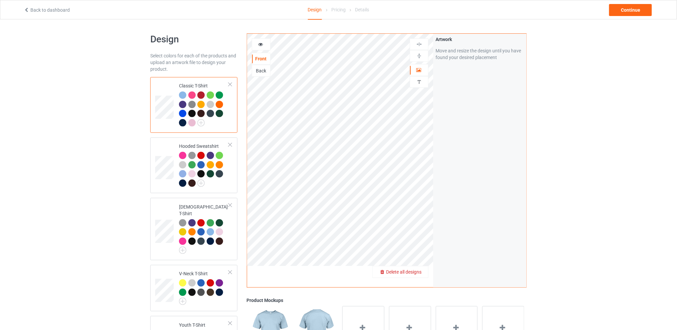
click at [420, 270] on span "Delete all designs" at bounding box center [403, 272] width 35 height 5
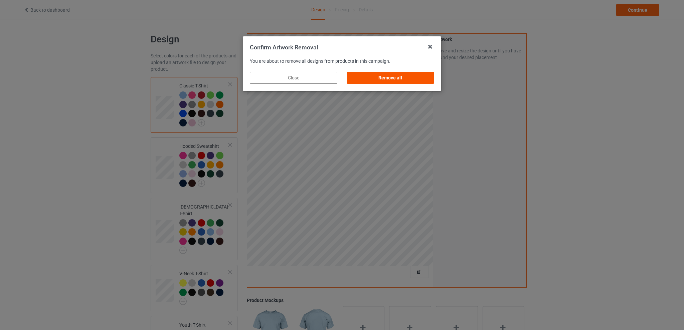
click at [391, 73] on div "Remove all" at bounding box center [391, 78] width 88 height 12
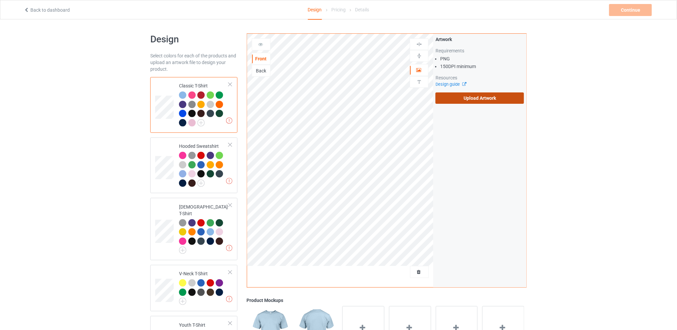
click at [456, 94] on label "Upload Artwork" at bounding box center [480, 98] width 89 height 11
click at [0, 0] on input "Upload Artwork" at bounding box center [0, 0] width 0 height 0
click at [263, 71] on div "Back" at bounding box center [261, 70] width 18 height 7
click at [457, 96] on label "Upload Artwork" at bounding box center [480, 98] width 89 height 11
click at [0, 0] on input "Upload Artwork" at bounding box center [0, 0] width 0 height 0
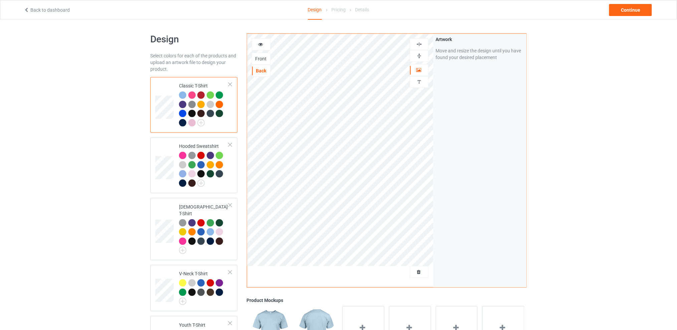
scroll to position [194, 0]
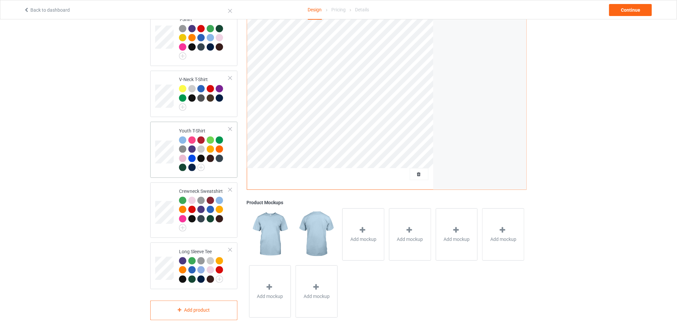
click at [230, 127] on div at bounding box center [230, 129] width 5 height 5
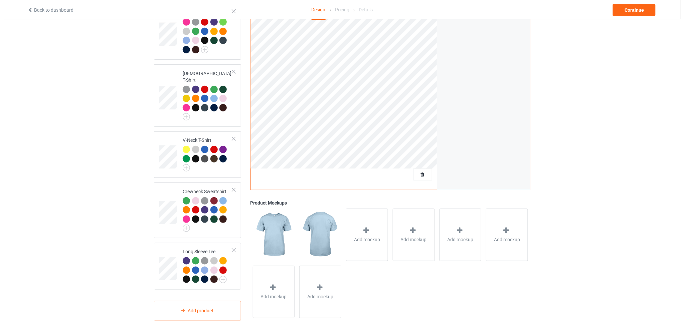
scroll to position [0, 0]
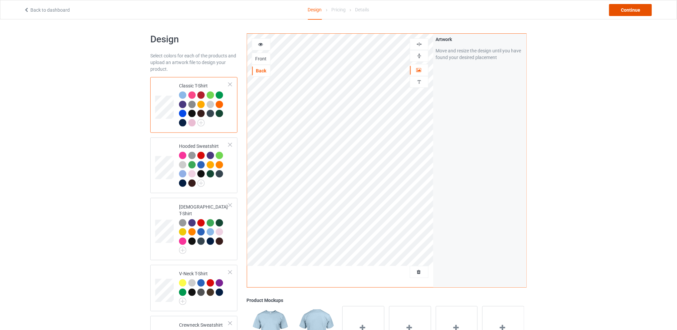
click at [625, 12] on div "Continue" at bounding box center [630, 10] width 43 height 12
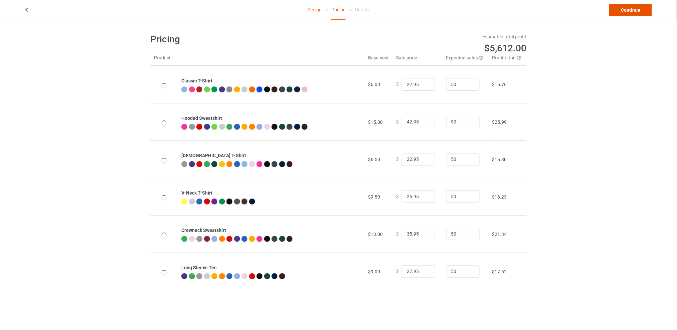
click at [620, 13] on link "Continue" at bounding box center [630, 10] width 43 height 12
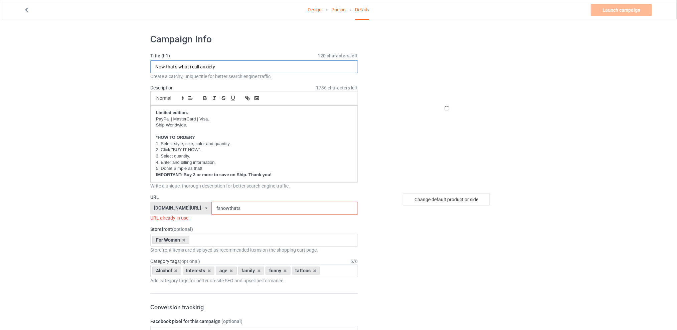
drag, startPoint x: 225, startPoint y: 68, endPoint x: 133, endPoint y: 68, distance: 92.5
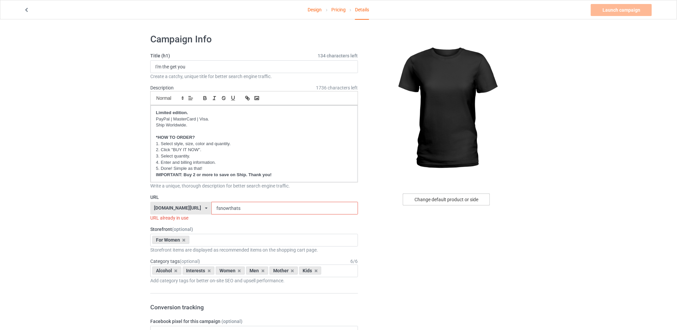
click at [454, 201] on div "Change default product or side" at bounding box center [446, 200] width 87 height 12
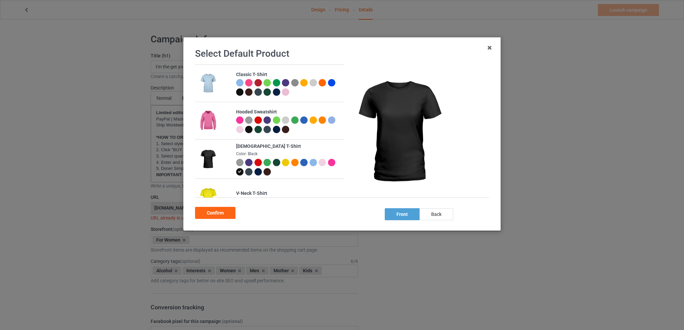
click at [328, 166] on div at bounding box center [331, 162] width 7 height 7
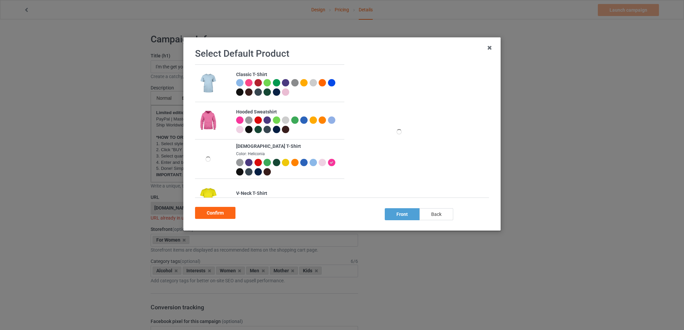
click at [447, 216] on div "back" at bounding box center [437, 214] width 34 height 12
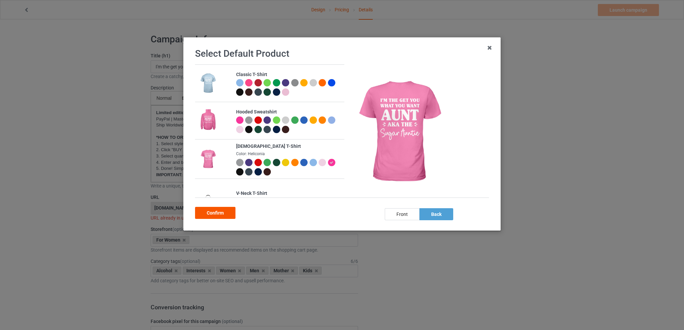
click at [220, 210] on div "Confirm" at bounding box center [215, 213] width 40 height 12
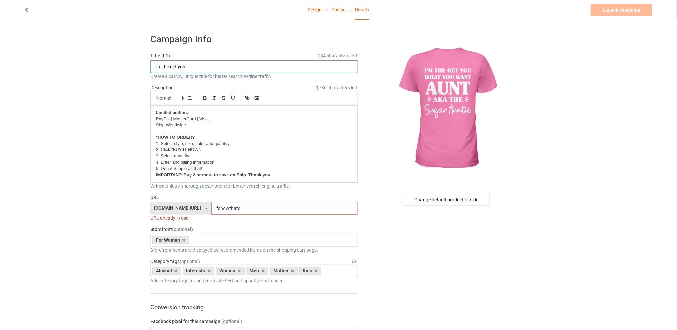
click at [199, 67] on input "I'm the get you" at bounding box center [254, 66] width 208 height 13
type input "I'm the get you what you want aunt aka the sugar auntie"
drag, startPoint x: 250, startPoint y: 208, endPoint x: 209, endPoint y: 208, distance: 41.1
click at [209, 208] on div "[DOMAIN_NAME][URL] [DOMAIN_NAME][URL] [DOMAIN_NAME][URL] [DOMAIN_NAME][URL] 5d7…" at bounding box center [254, 208] width 208 height 13
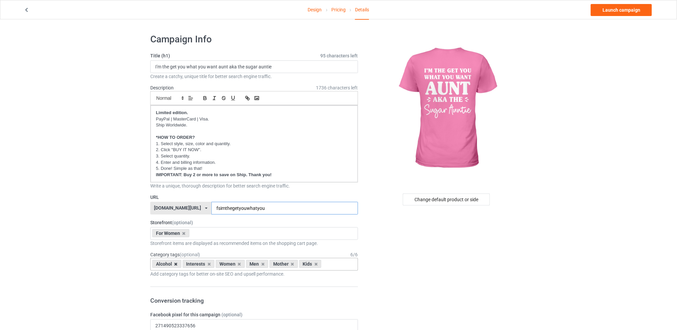
type input "fsimthegetyouwhatyou"
click at [176, 265] on icon at bounding box center [175, 264] width 3 height 4
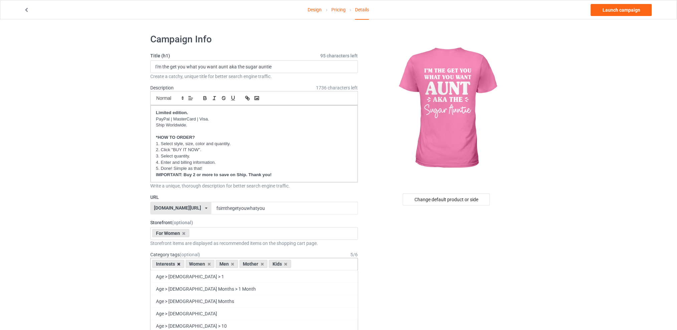
click at [178, 265] on icon at bounding box center [178, 264] width 3 height 4
click at [199, 234] on input "text" at bounding box center [196, 234] width 10 height 6
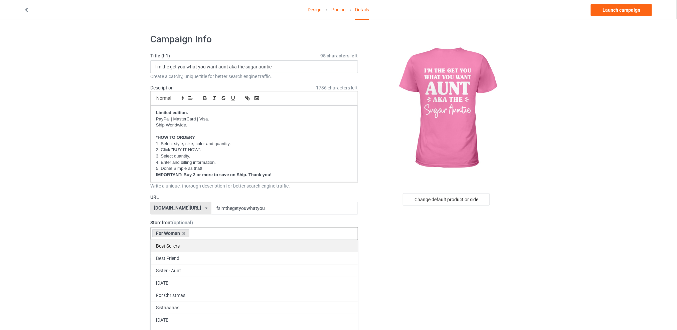
click at [173, 245] on div "Best Sellers" at bounding box center [254, 246] width 207 height 12
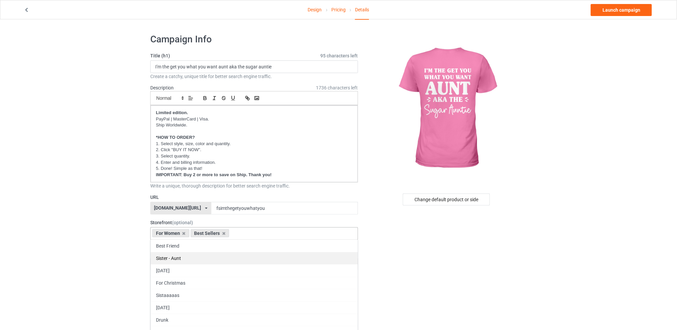
click at [173, 257] on div "Sister - Aunt" at bounding box center [254, 258] width 207 height 12
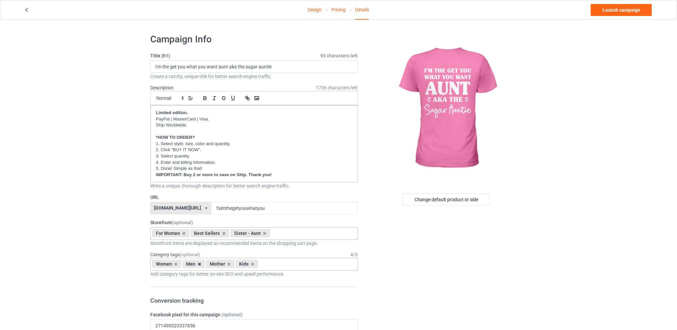
click at [200, 265] on icon at bounding box center [199, 264] width 3 height 4
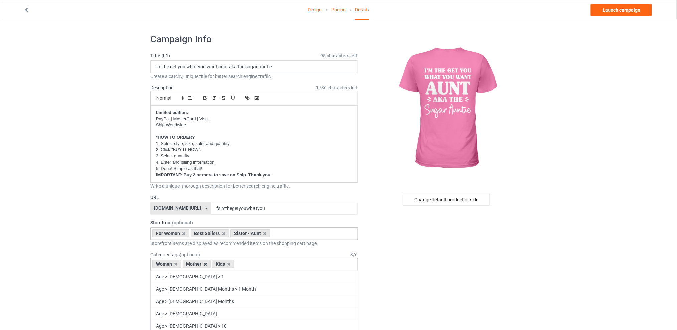
click at [204, 265] on icon at bounding box center [205, 264] width 3 height 4
click at [200, 264] on icon at bounding box center [199, 264] width 3 height 4
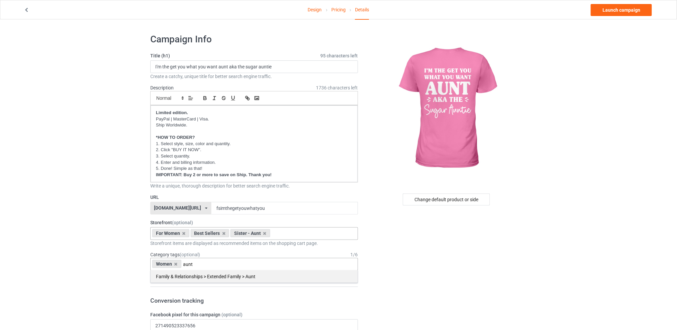
type input "aunt"
click at [231, 278] on div "Family & Relationships > Extended Family > Aunt" at bounding box center [254, 277] width 207 height 12
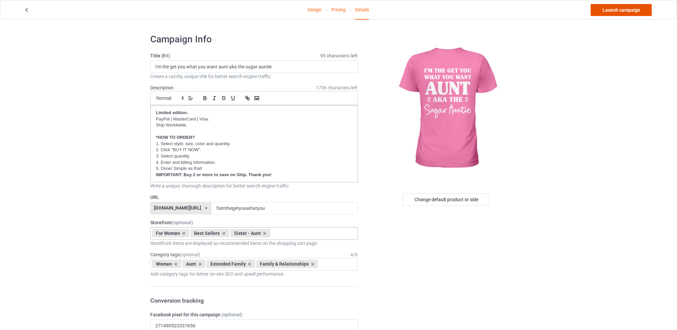
click at [618, 8] on link "Launch campaign" at bounding box center [621, 10] width 61 height 12
